Goal: Task Accomplishment & Management: Use online tool/utility

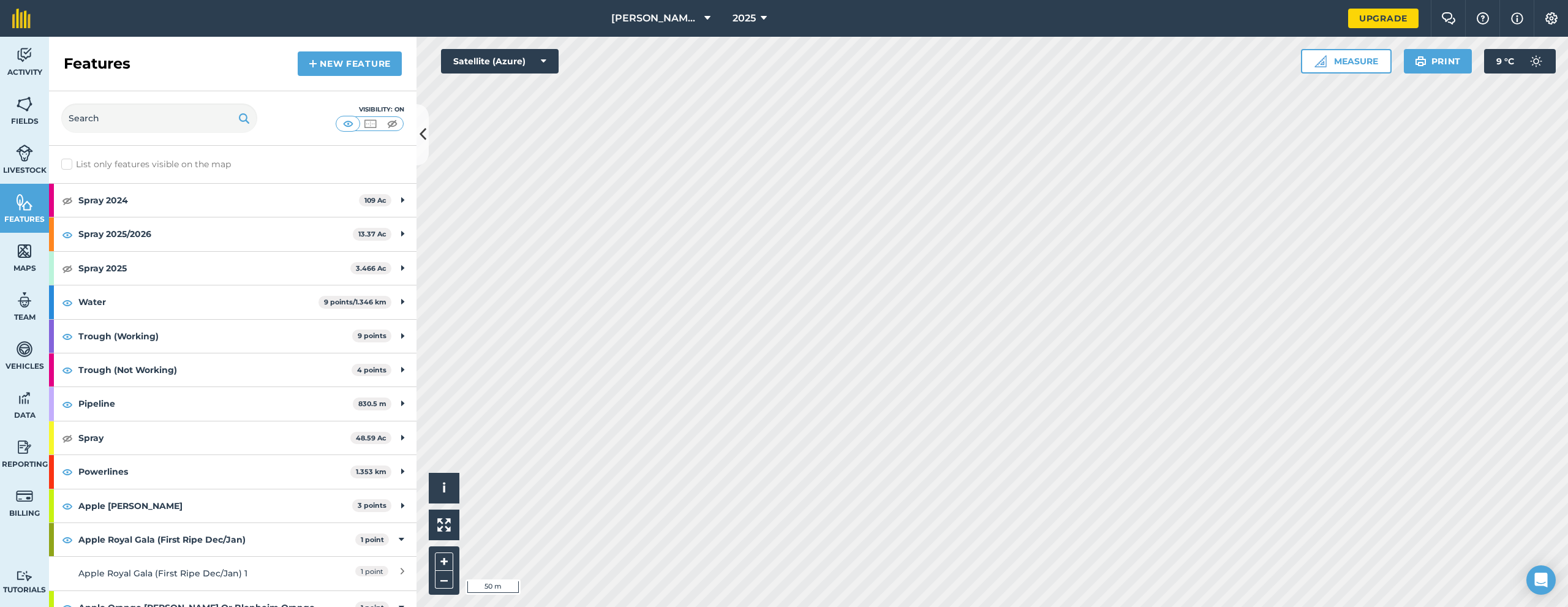
scroll to position [424, 0]
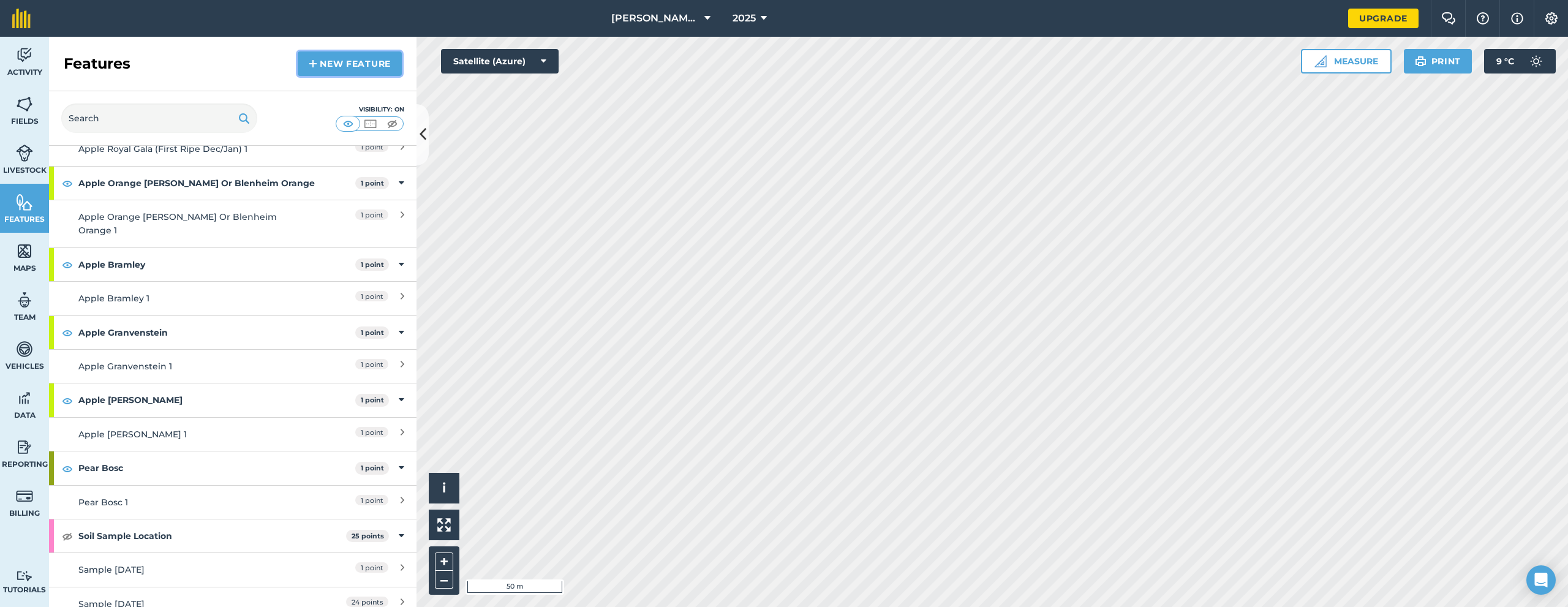
click at [330, 59] on link "New feature" at bounding box center [350, 64] width 104 height 24
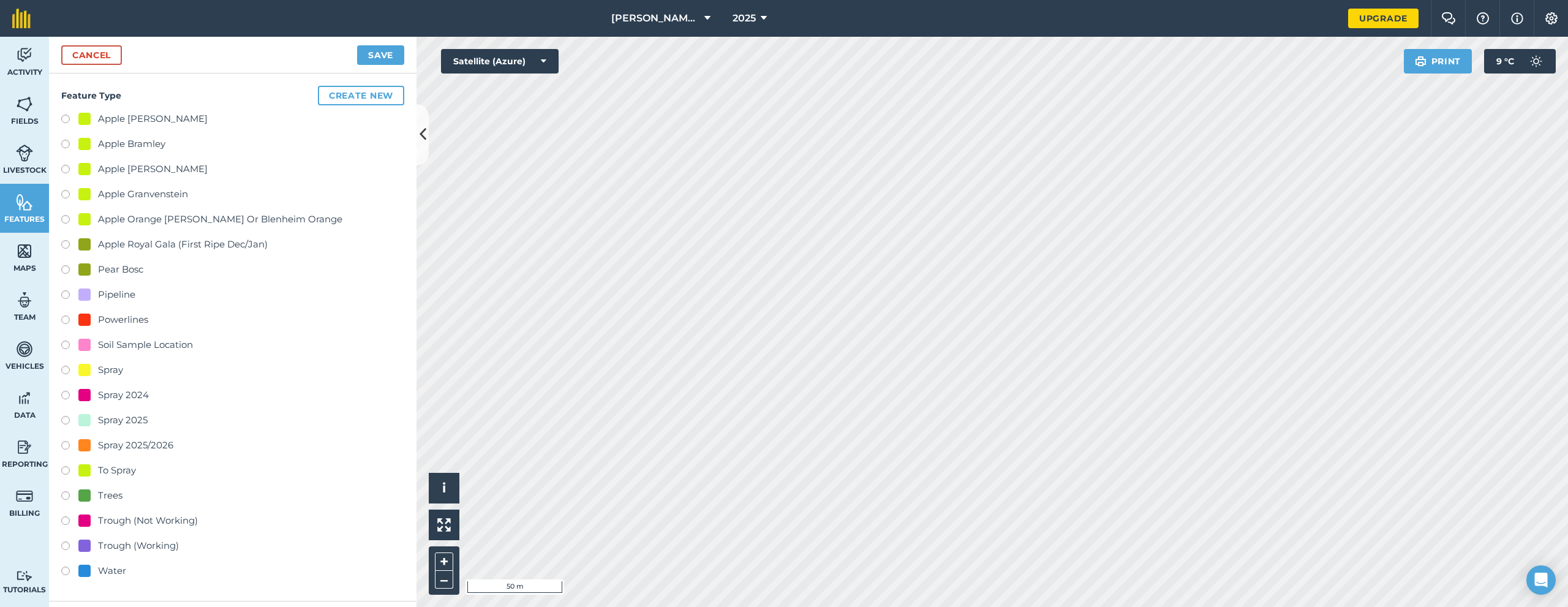
click at [148, 442] on div "Spray 2025/2026" at bounding box center [136, 445] width 75 height 15
radio input "true"
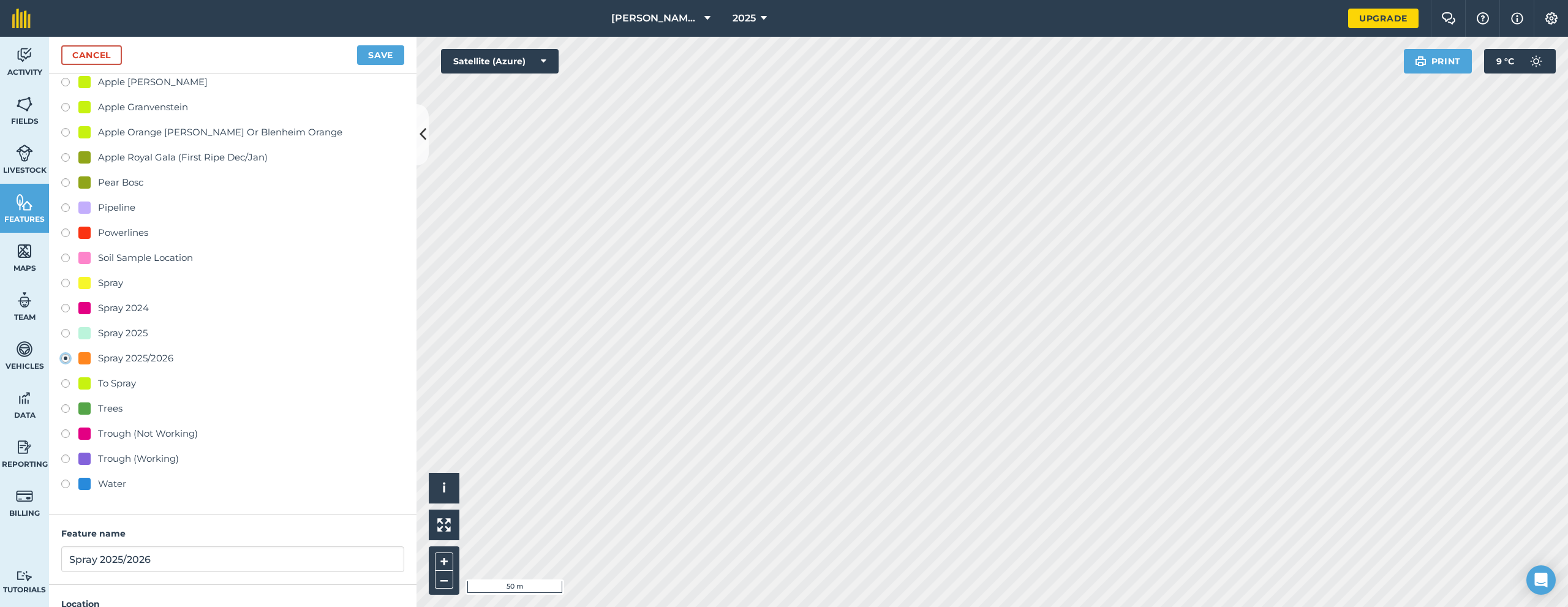
scroll to position [180, 0]
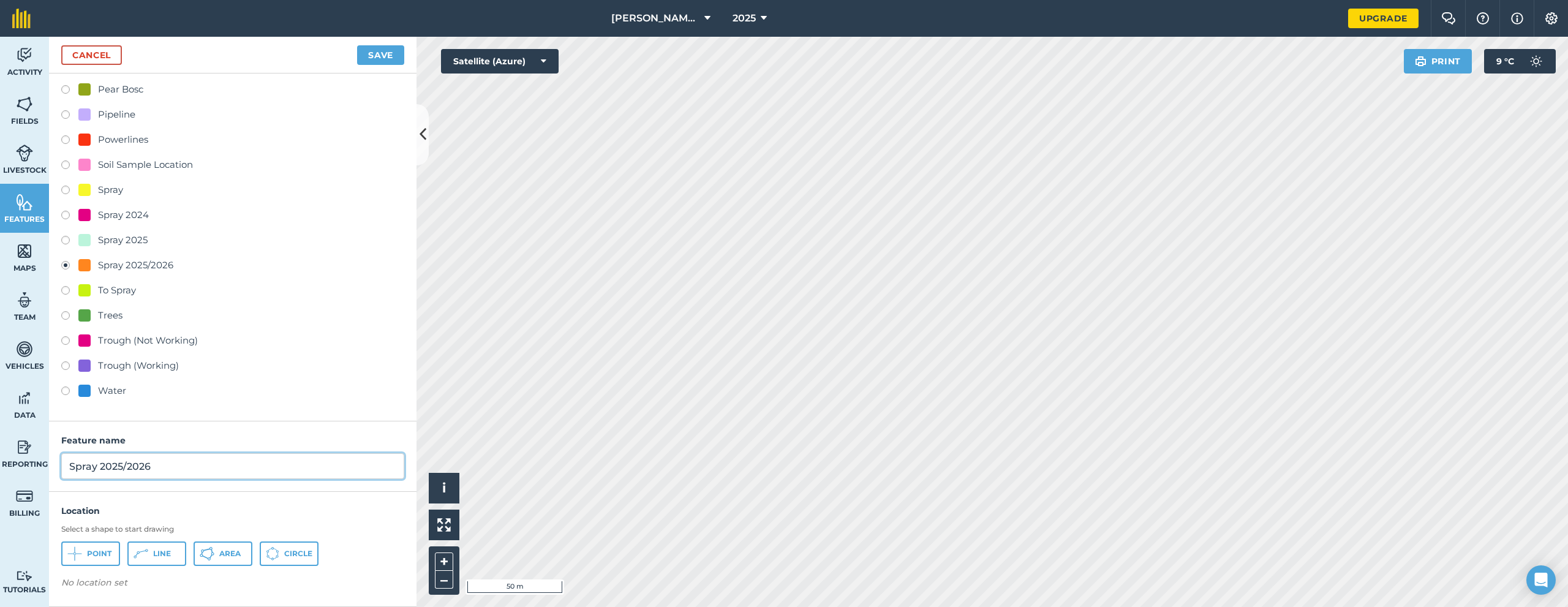
drag, startPoint x: 180, startPoint y: 473, endPoint x: 99, endPoint y: 473, distance: 81.0
click at [99, 473] on input "Spray 2025/2026" at bounding box center [232, 466] width 343 height 25
type input "Spray [DATE]"
click at [224, 550] on span "Area" at bounding box center [230, 553] width 22 height 10
click at [384, 54] on button "Save" at bounding box center [381, 55] width 47 height 20
